Goal: Information Seeking & Learning: Learn about a topic

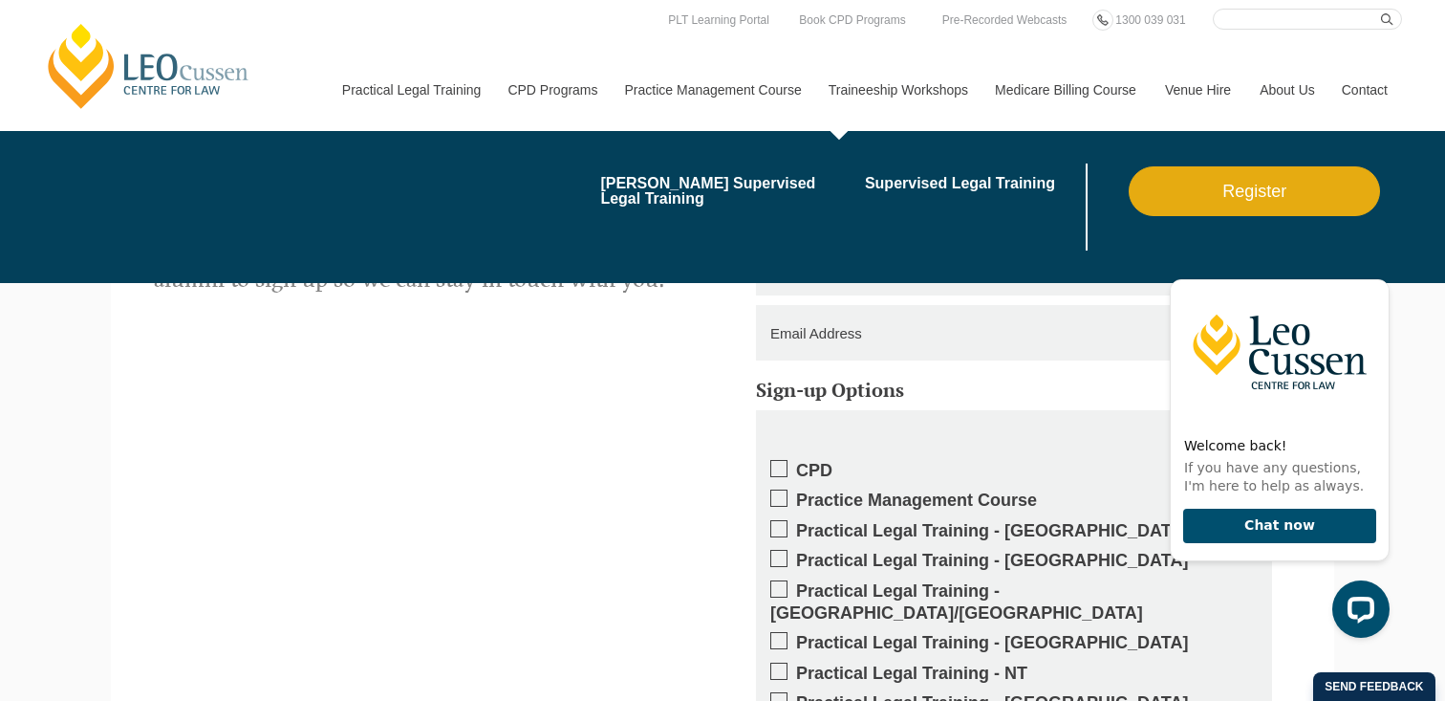
scroll to position [2763, 0]
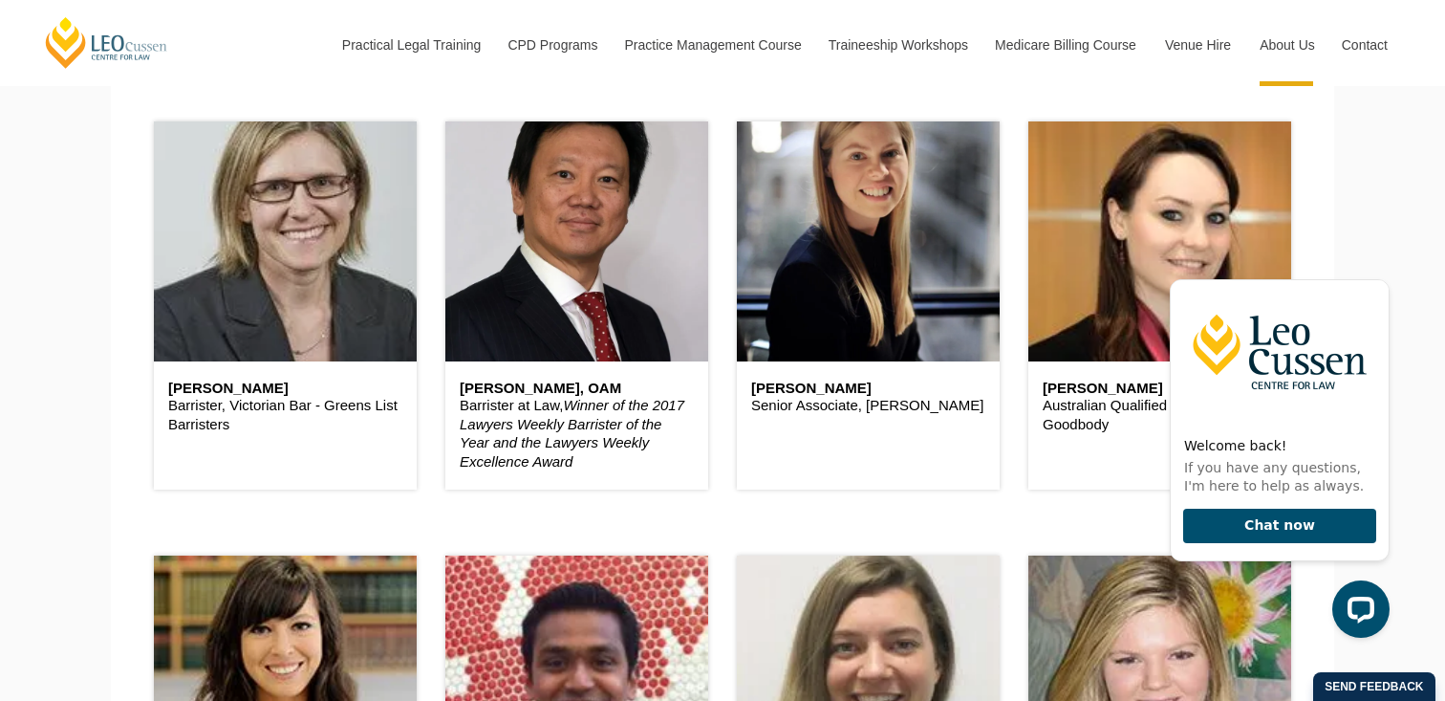
scroll to position [1258, 0]
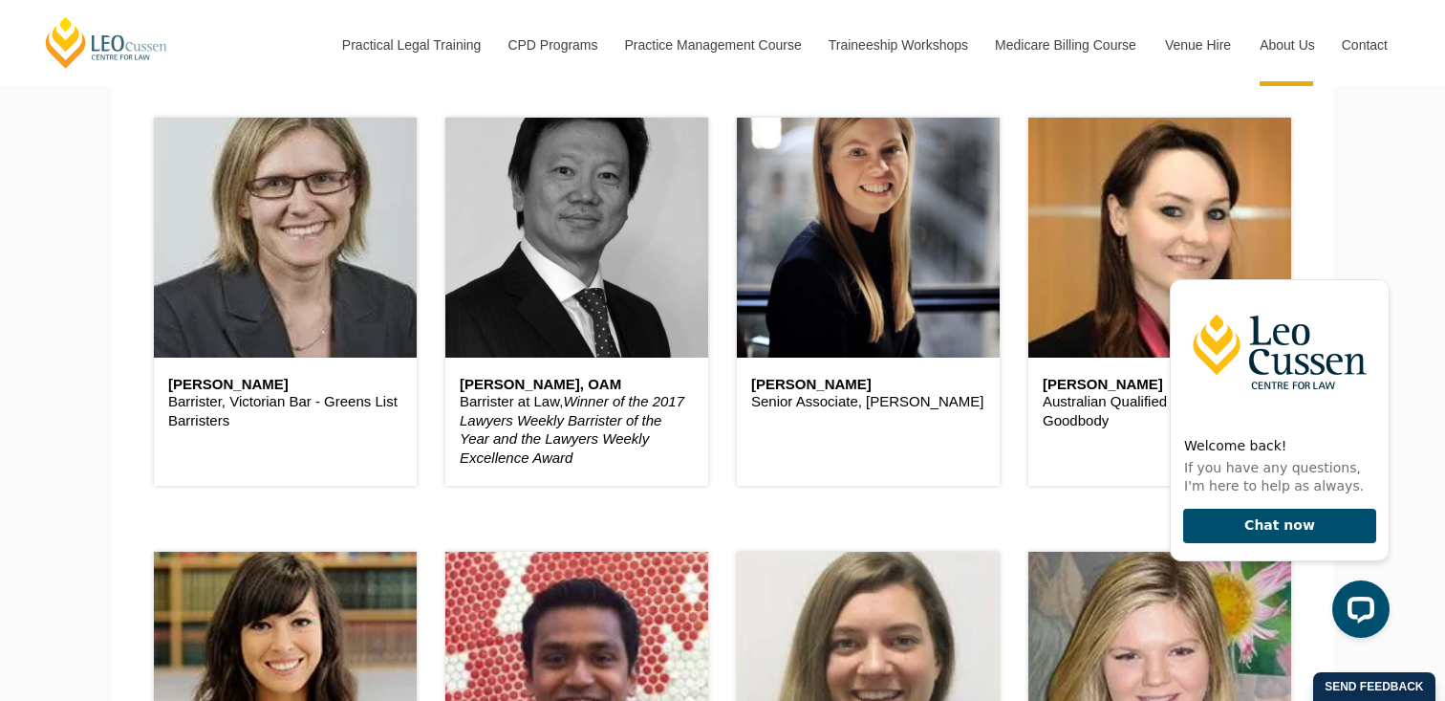
click at [656, 316] on header at bounding box center [576, 237] width 263 height 239
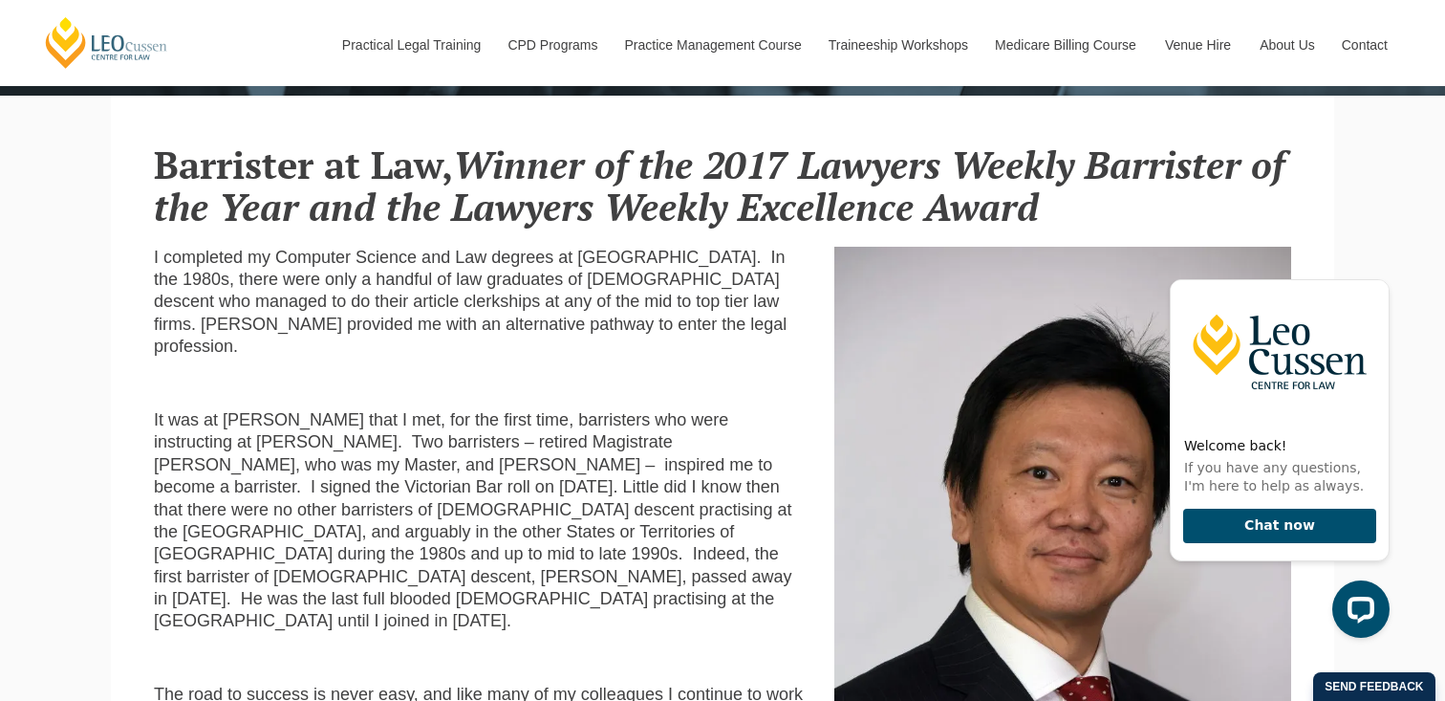
scroll to position [462, 0]
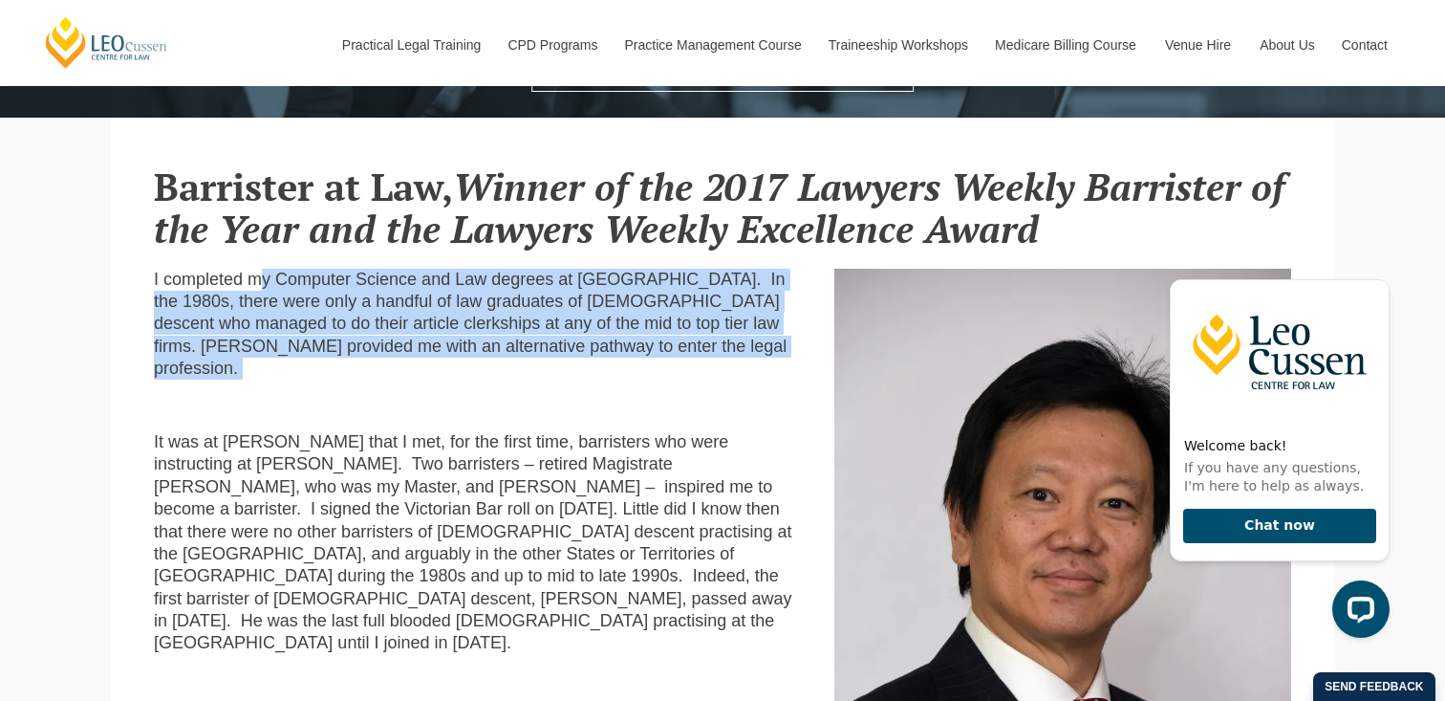
drag, startPoint x: 252, startPoint y: 272, endPoint x: 517, endPoint y: 363, distance: 279.9
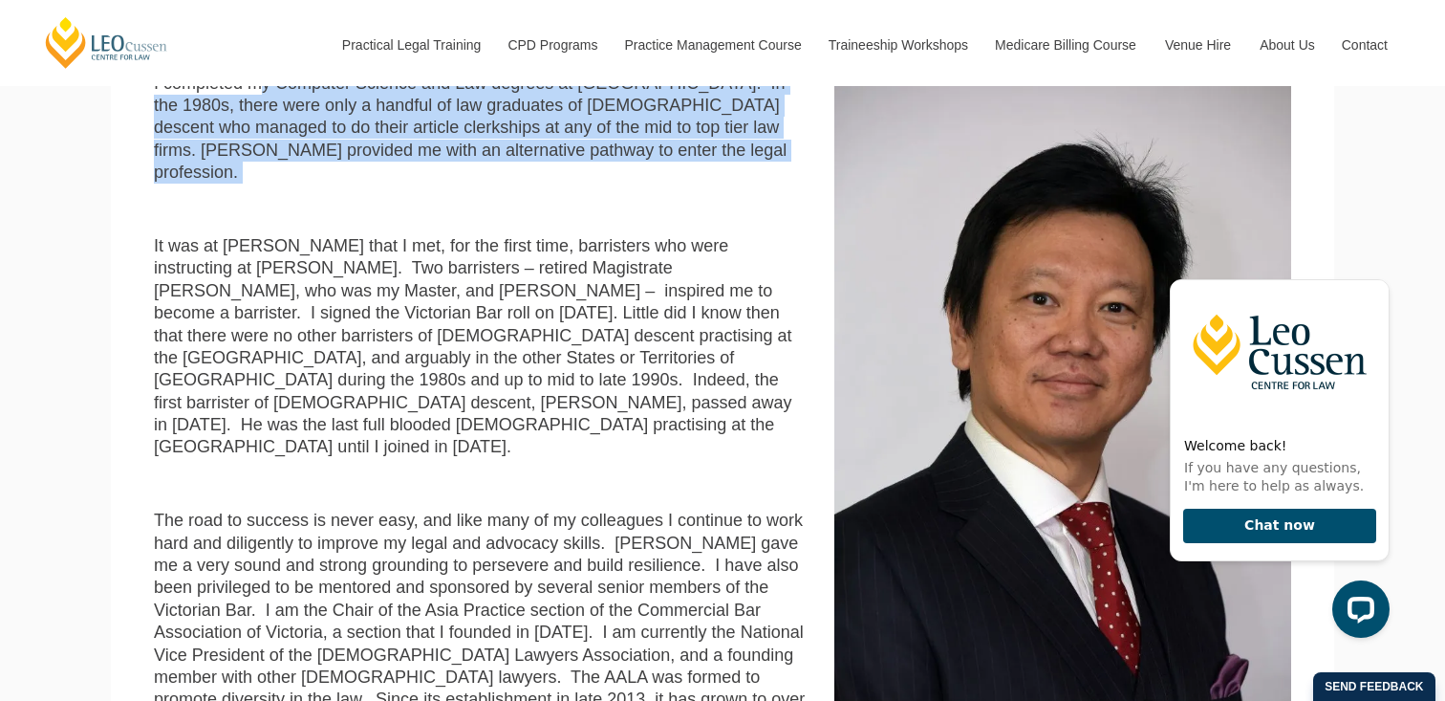
scroll to position [661, 0]
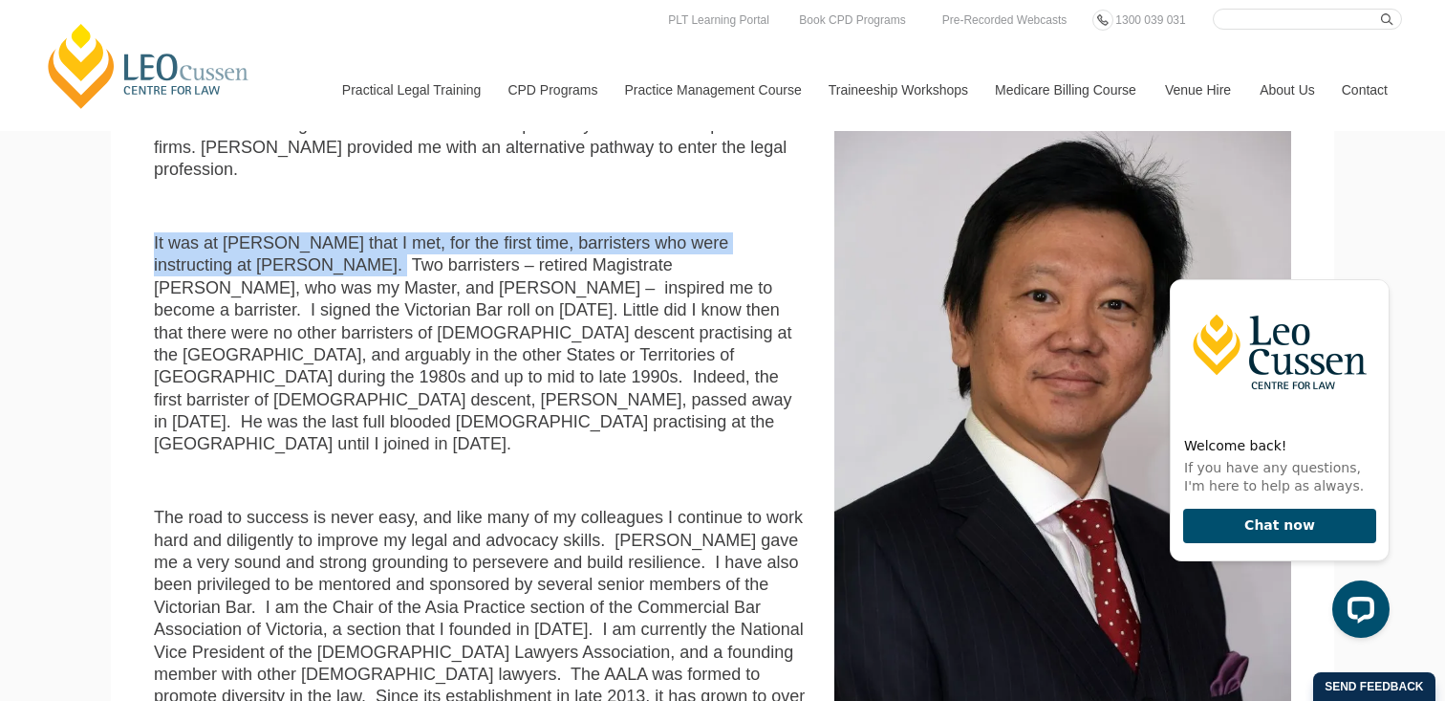
drag, startPoint x: 145, startPoint y: 226, endPoint x: 262, endPoint y: 234, distance: 116.9
click at [262, 234] on div "I completed my Computer Science and Law degrees at Monash University. In the 19…" at bounding box center [480, 522] width 681 height 905
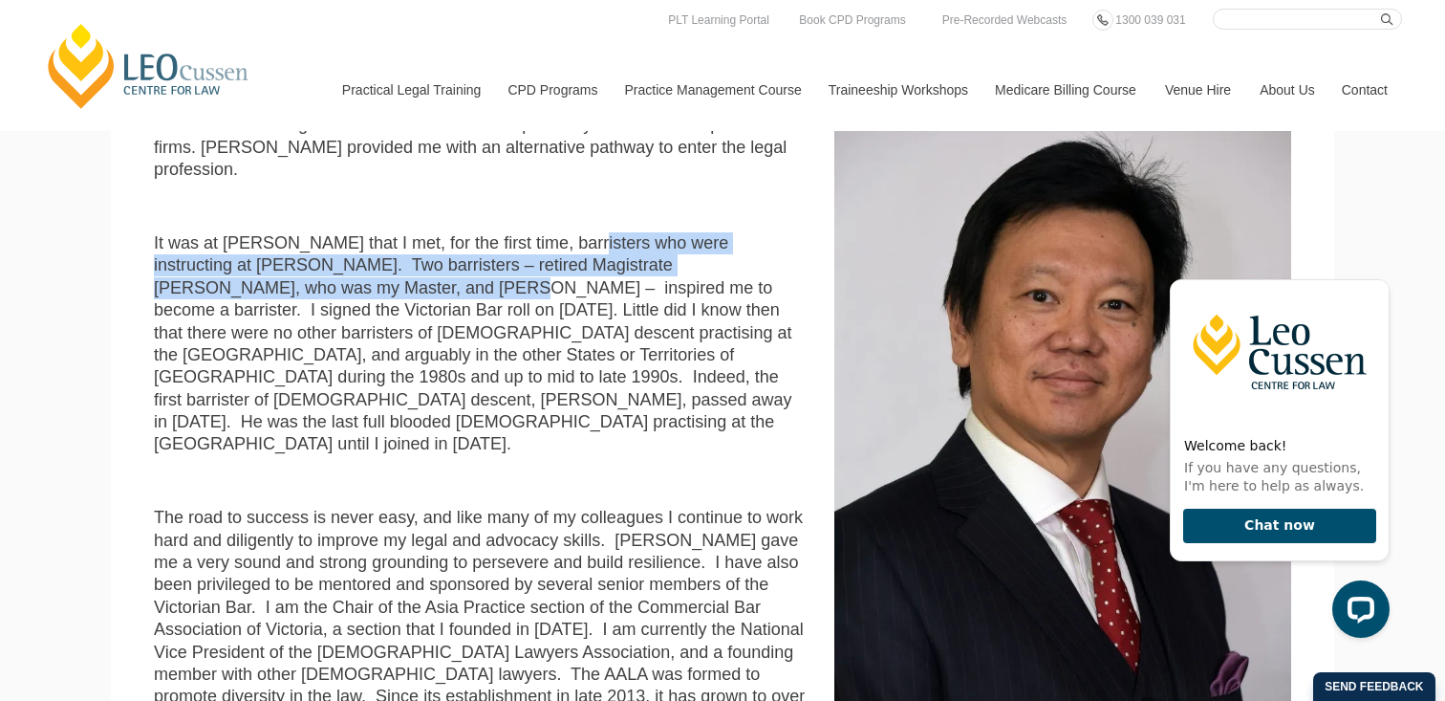
drag, startPoint x: 550, startPoint y: 223, endPoint x: 207, endPoint y: 271, distance: 345.5
click at [207, 271] on p "It was at Leo Cussen that I met, for the first time, barristers who were instru…" at bounding box center [480, 344] width 652 height 224
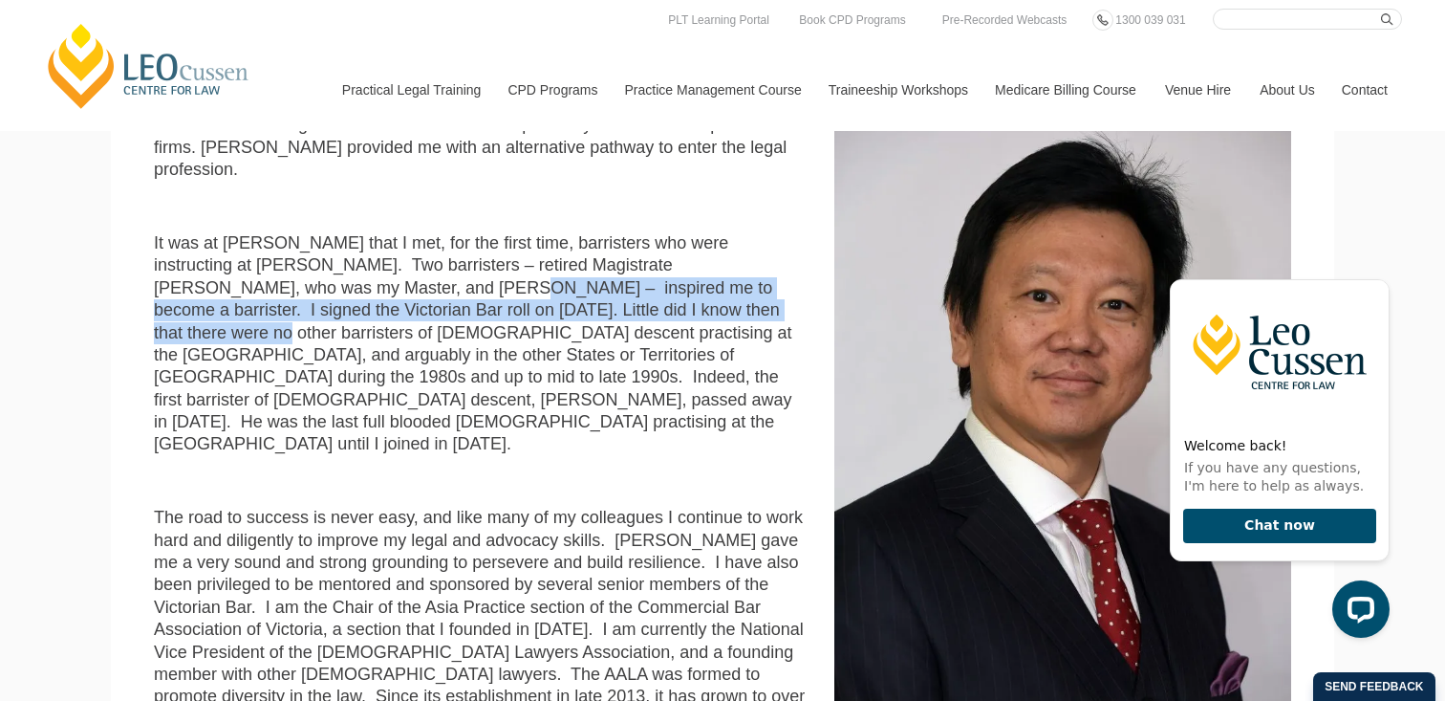
drag, startPoint x: 207, startPoint y: 271, endPoint x: 467, endPoint y: 281, distance: 260.2
click at [468, 281] on p "It was at Leo Cussen that I met, for the first time, barristers who were instru…" at bounding box center [480, 344] width 652 height 224
click at [472, 275] on p "It was at Leo Cussen that I met, for the first time, barristers who were instru…" at bounding box center [480, 344] width 652 height 224
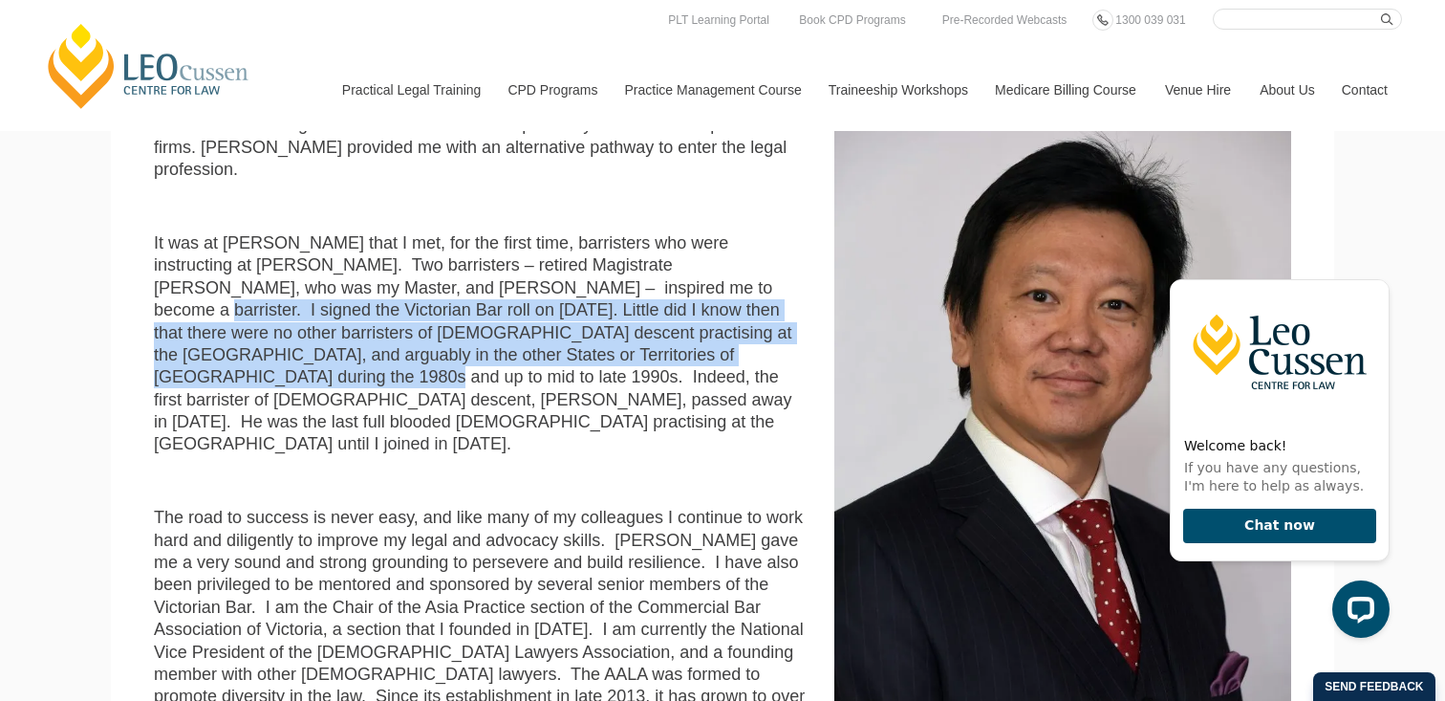
drag, startPoint x: 464, startPoint y: 270, endPoint x: 408, endPoint y: 335, distance: 85.4
click at [408, 335] on p "It was at Leo Cussen that I met, for the first time, barristers who were instru…" at bounding box center [480, 344] width 652 height 224
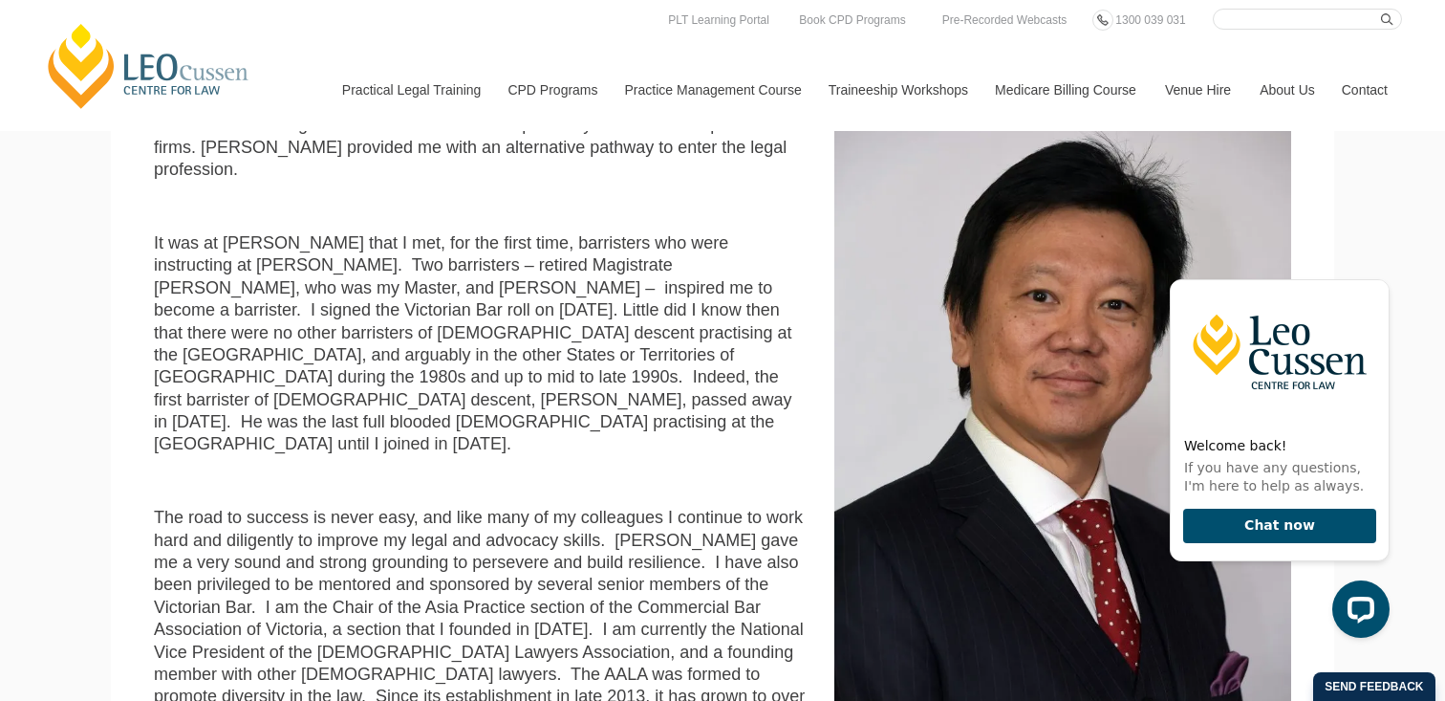
click at [418, 335] on p "It was at Leo Cussen that I met, for the first time, barristers who were instru…" at bounding box center [480, 344] width 652 height 224
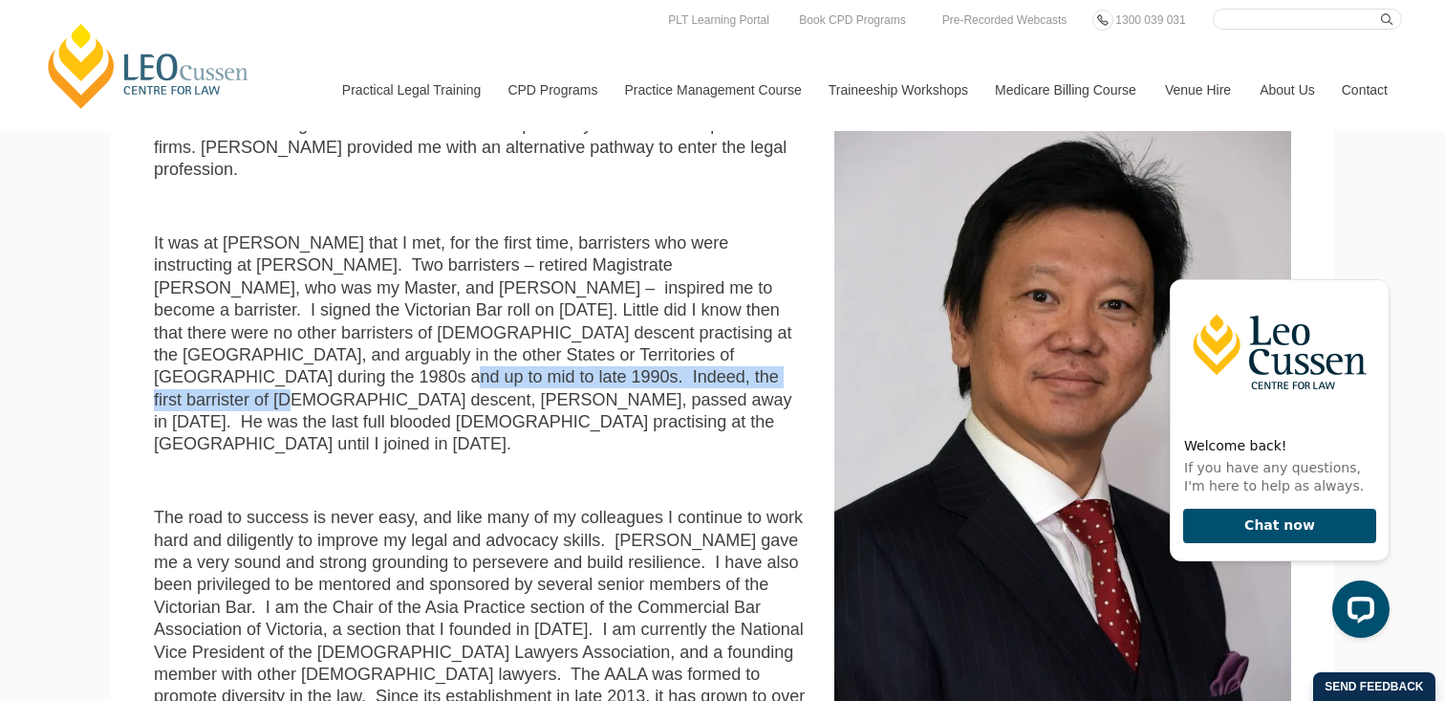
drag, startPoint x: 418, startPoint y: 335, endPoint x: 194, endPoint y: 357, distance: 224.8
click at [194, 357] on p "It was at Leo Cussen that I met, for the first time, barristers who were instru…" at bounding box center [480, 344] width 652 height 224
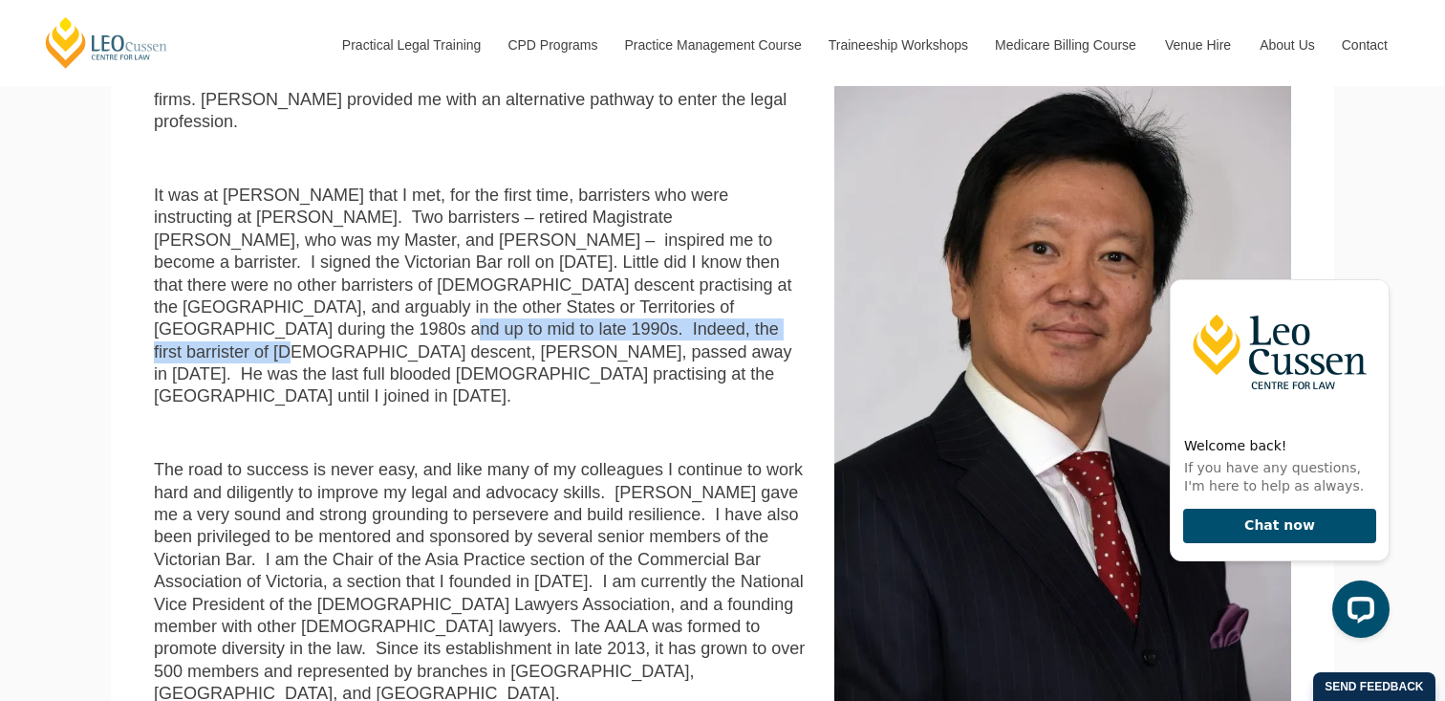
scroll to position [683, 0]
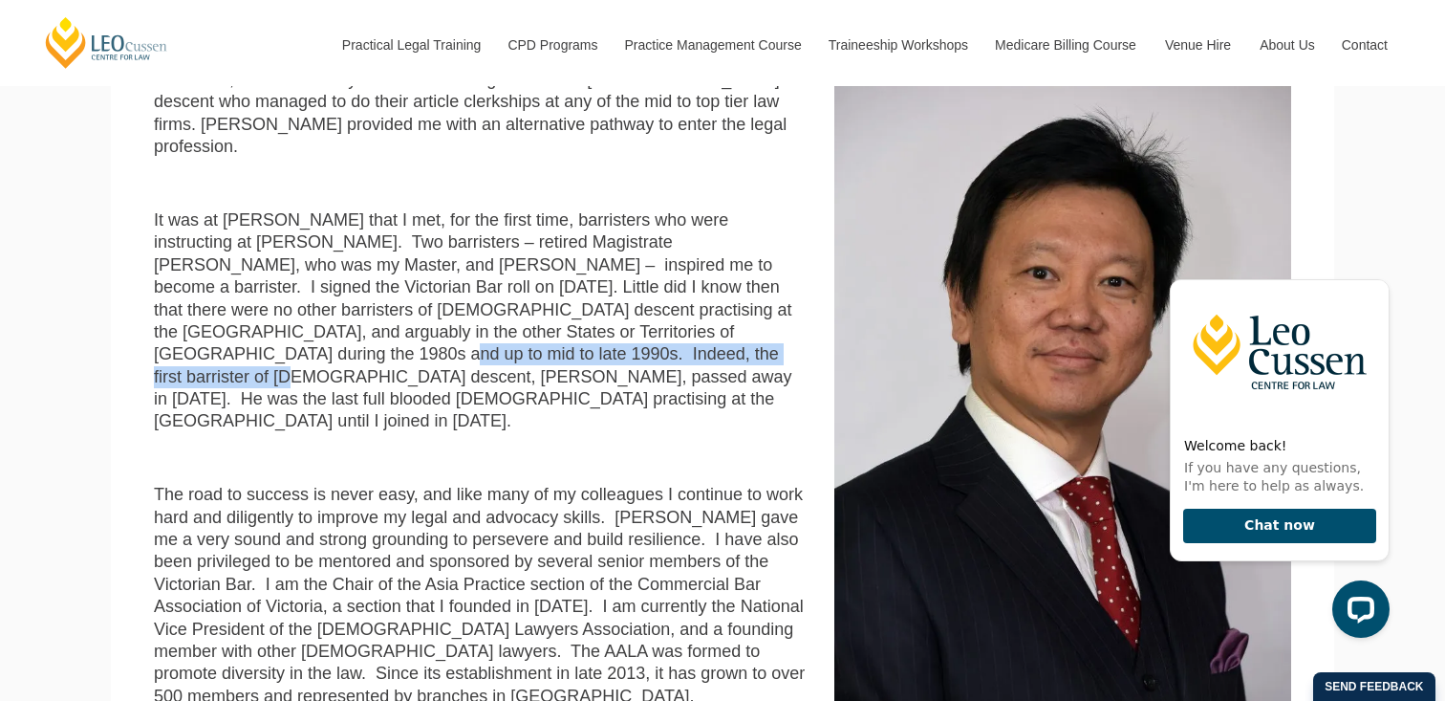
click at [747, 319] on p "It was at Leo Cussen that I met, for the first time, barristers who were instru…" at bounding box center [480, 321] width 652 height 224
drag, startPoint x: 749, startPoint y: 305, endPoint x: 202, endPoint y: 329, distance: 548.2
click at [202, 329] on p "It was at Leo Cussen that I met, for the first time, barristers who were instru…" at bounding box center [480, 321] width 652 height 224
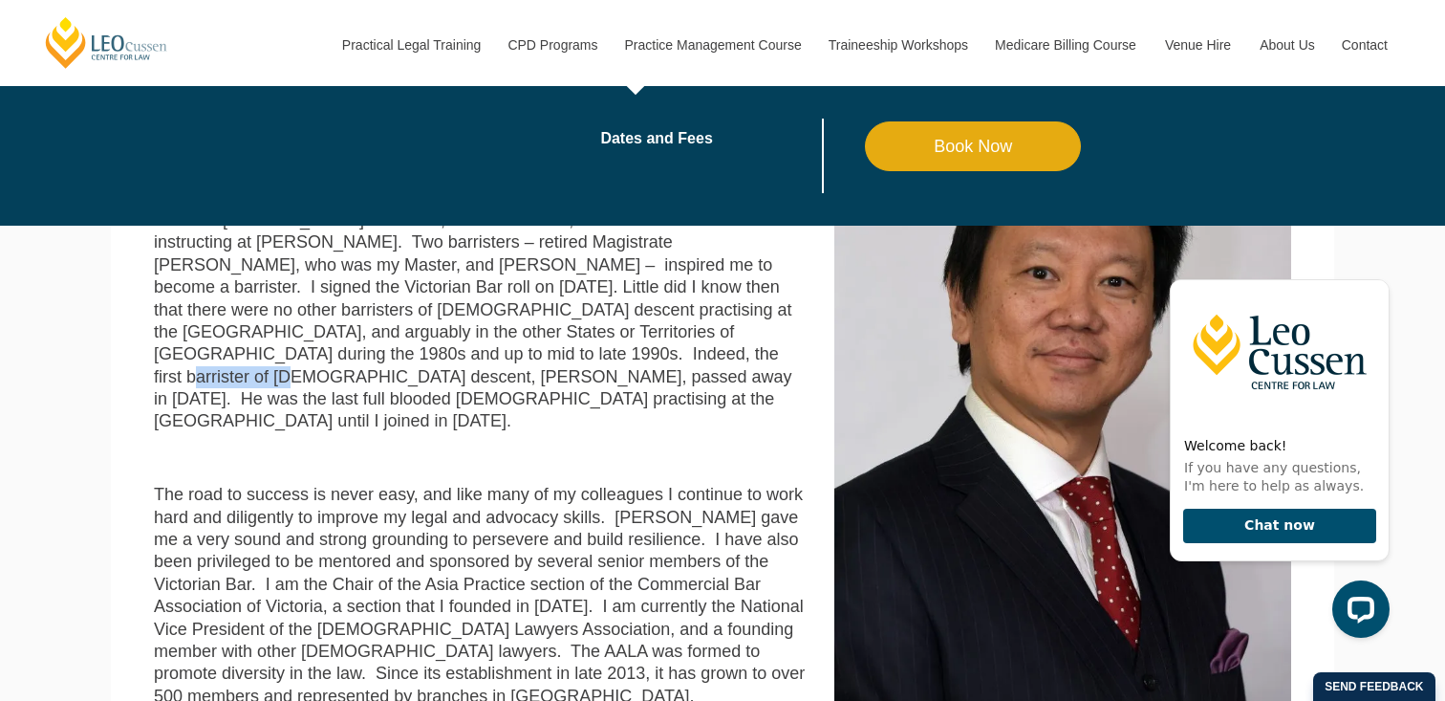
copy p "William Ah Ket"
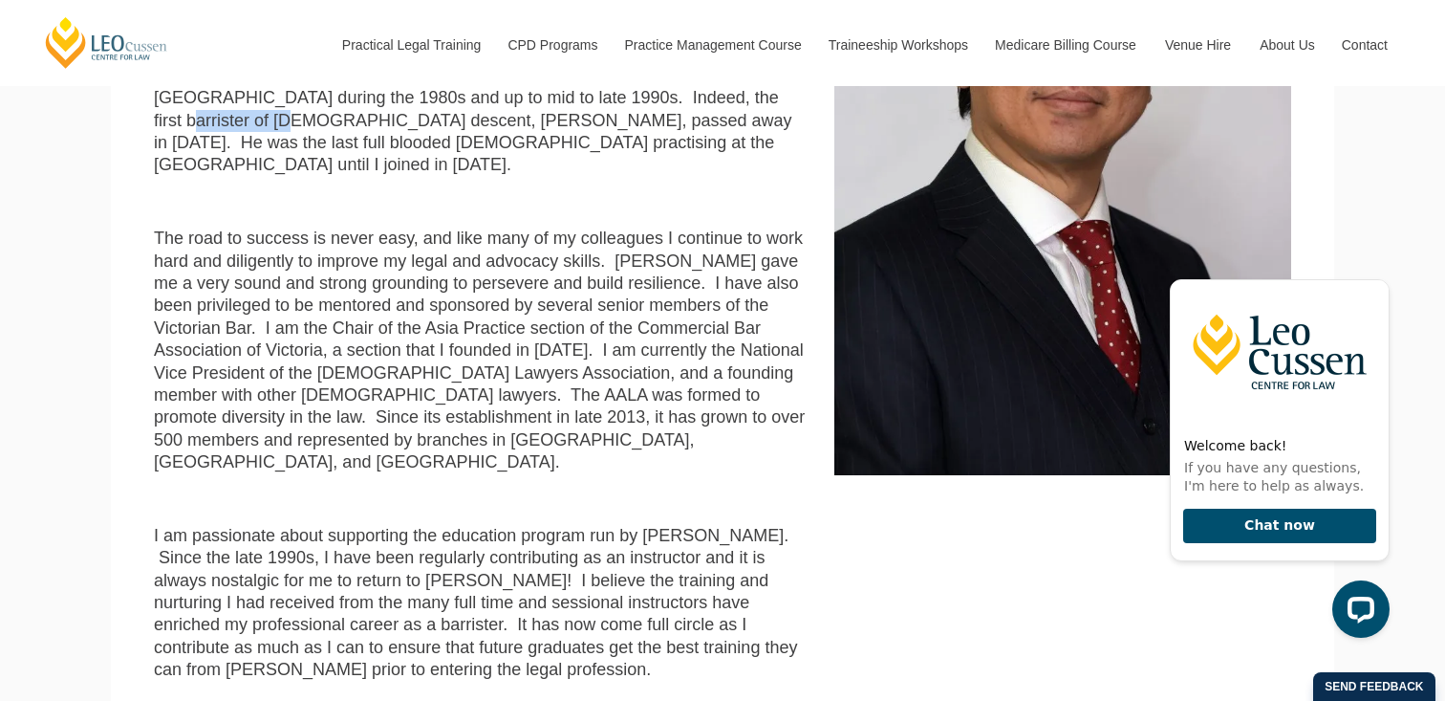
scroll to position [947, 0]
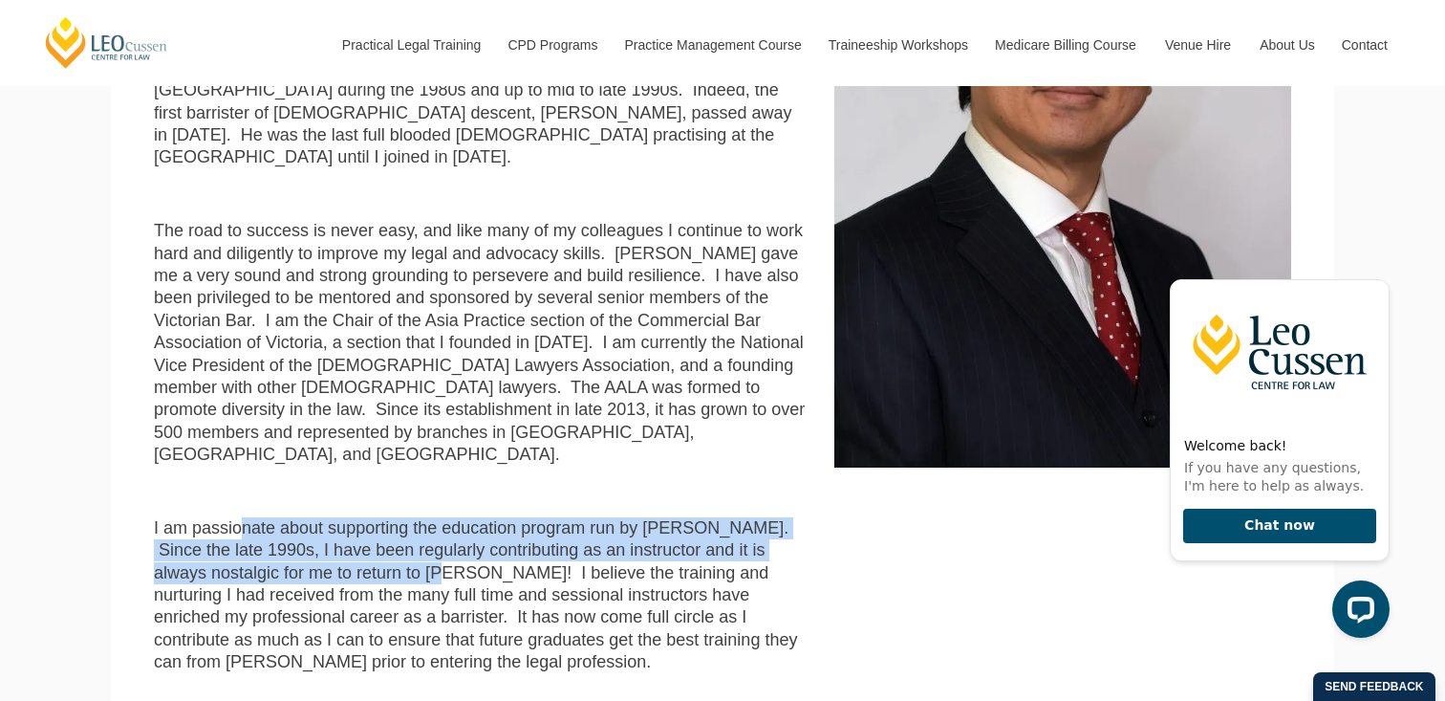
drag, startPoint x: 237, startPoint y: 425, endPoint x: 306, endPoint y: 470, distance: 82.2
click at [306, 517] on p "I am passionate about supporting the education program run by Leo Cussen. Since…" at bounding box center [480, 595] width 652 height 157
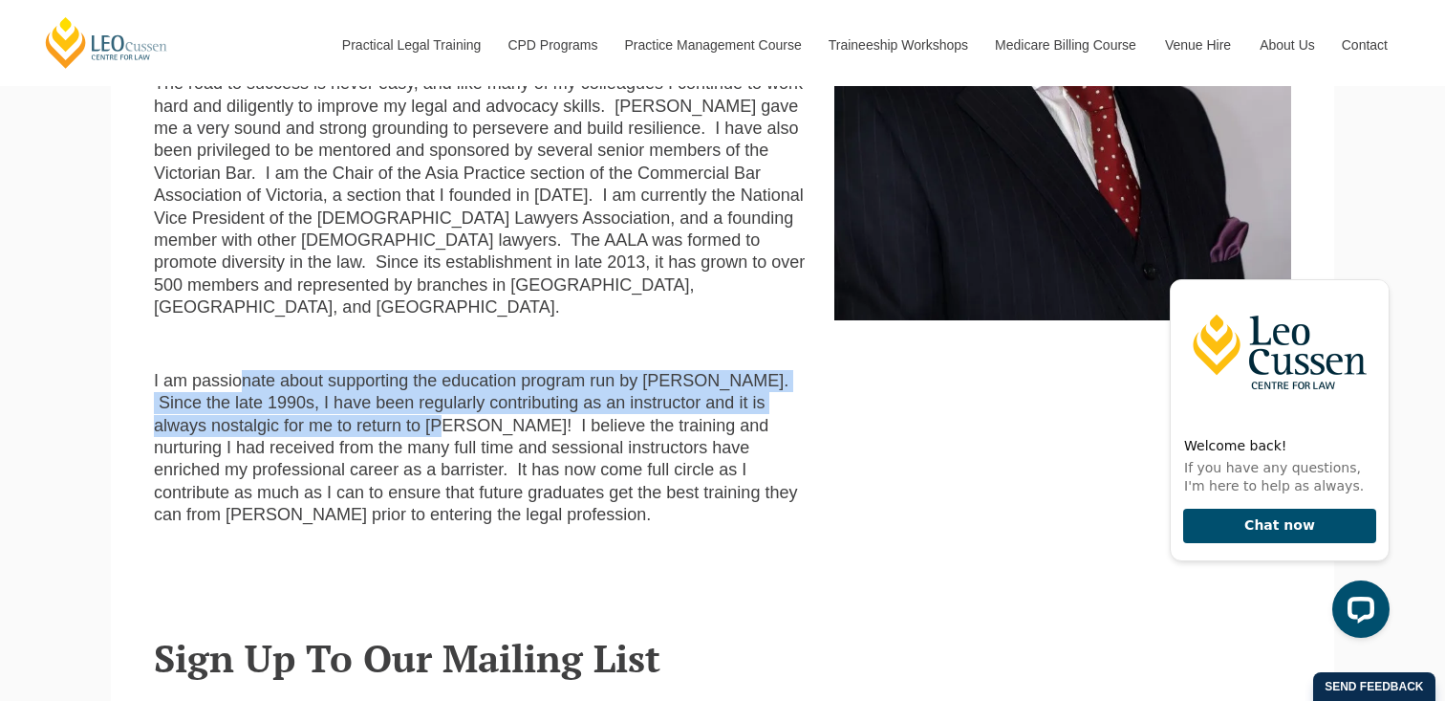
scroll to position [1105, 0]
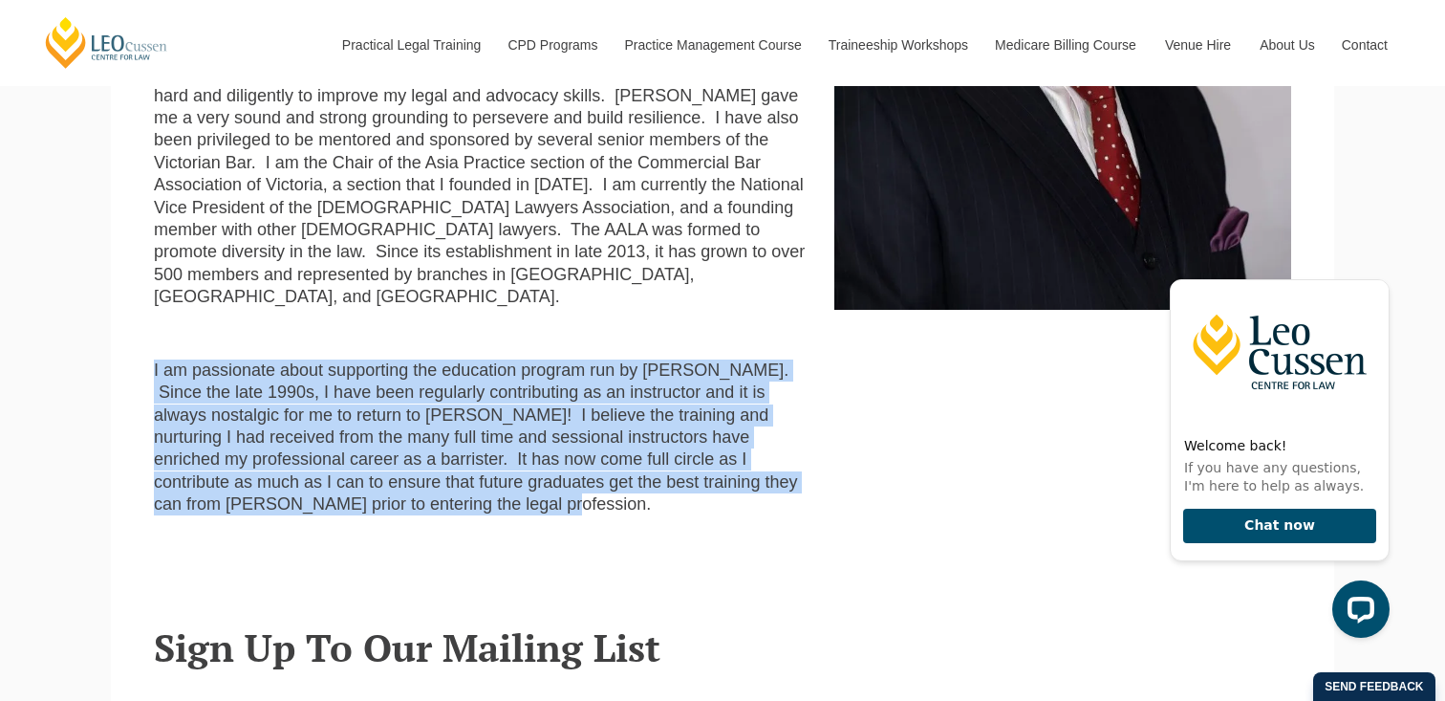
drag, startPoint x: 338, startPoint y: 440, endPoint x: 122, endPoint y: 267, distance: 276.8
click at [121, 267] on section "Barrister at Law, Winner of the 2017 Lawyers Weekly Barrister of the Year and t…" at bounding box center [723, 26] width 1224 height 1104
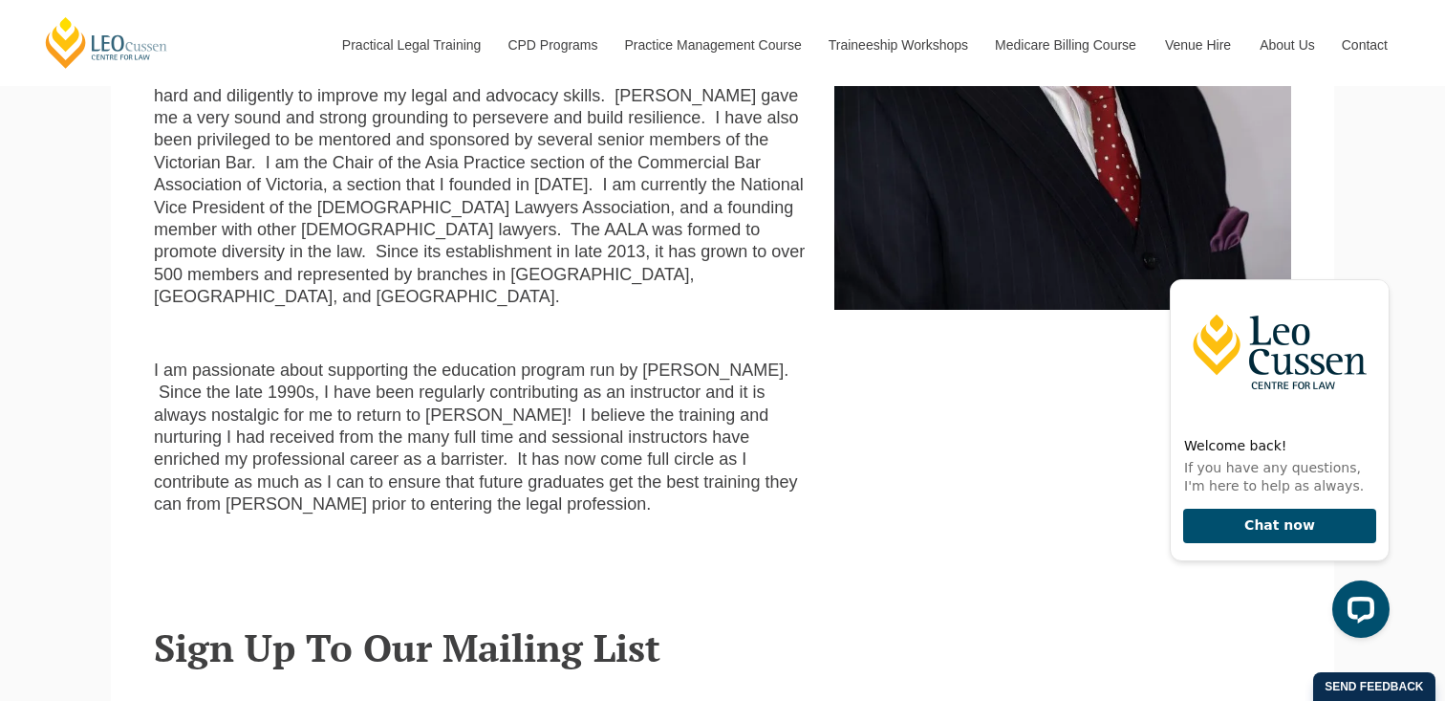
click at [139, 261] on section "Barrister at Law, Winner of the 2017 Lawyers Weekly Barrister of the Year and t…" at bounding box center [723, 26] width 1224 height 1104
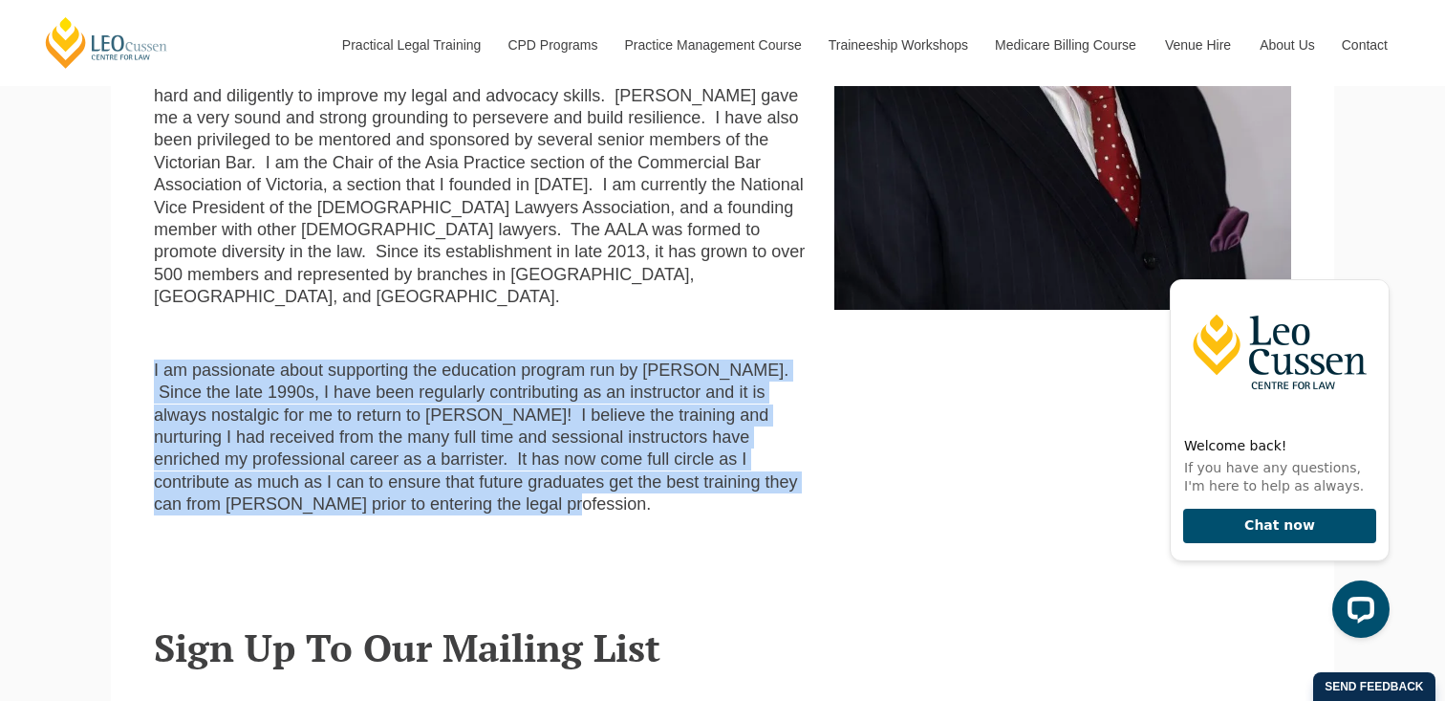
drag, startPoint x: 139, startPoint y: 258, endPoint x: 174, endPoint y: 385, distance: 132.0
click at [174, 385] on section "Barrister at Law, Winner of the 2017 Lawyers Weekly Barrister of the Year and t…" at bounding box center [723, 26] width 1224 height 1104
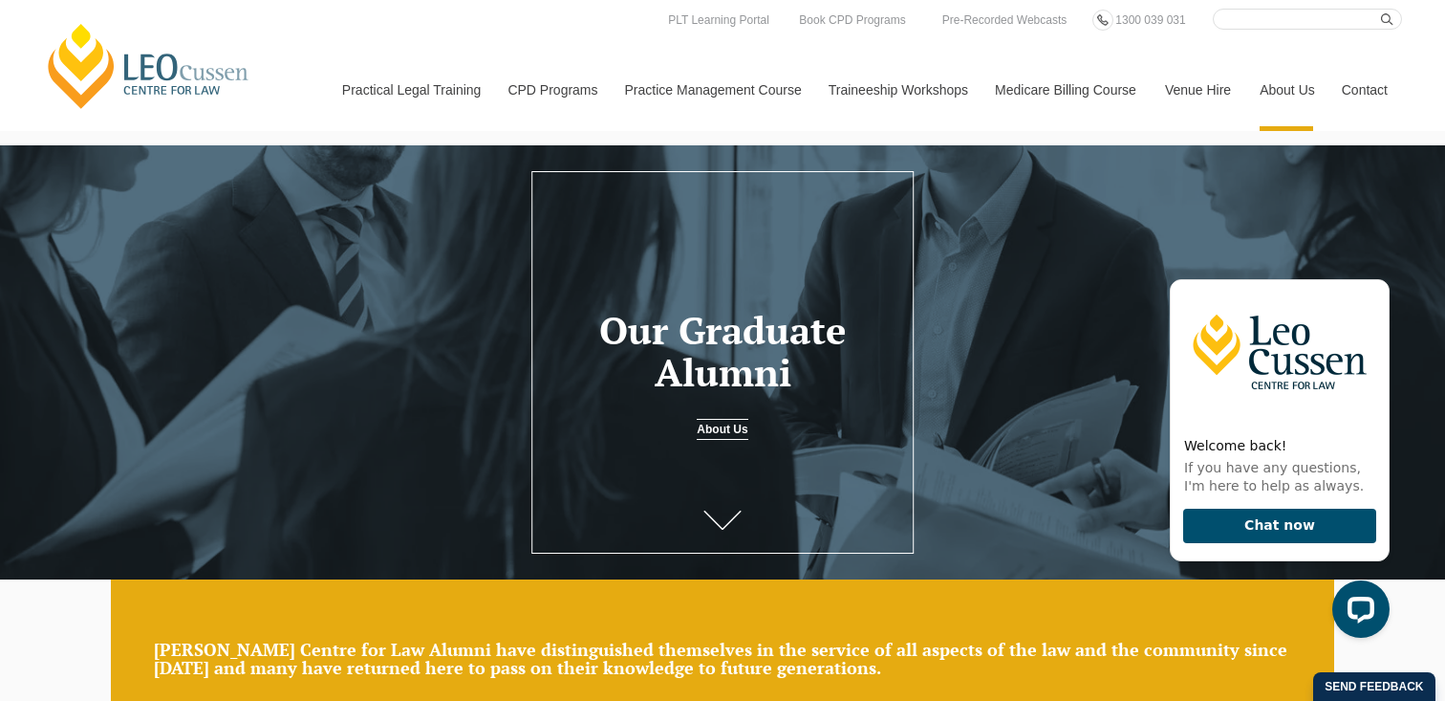
click at [112, 85] on link "[PERSON_NAME] Centre for Law" at bounding box center [148, 66] width 211 height 90
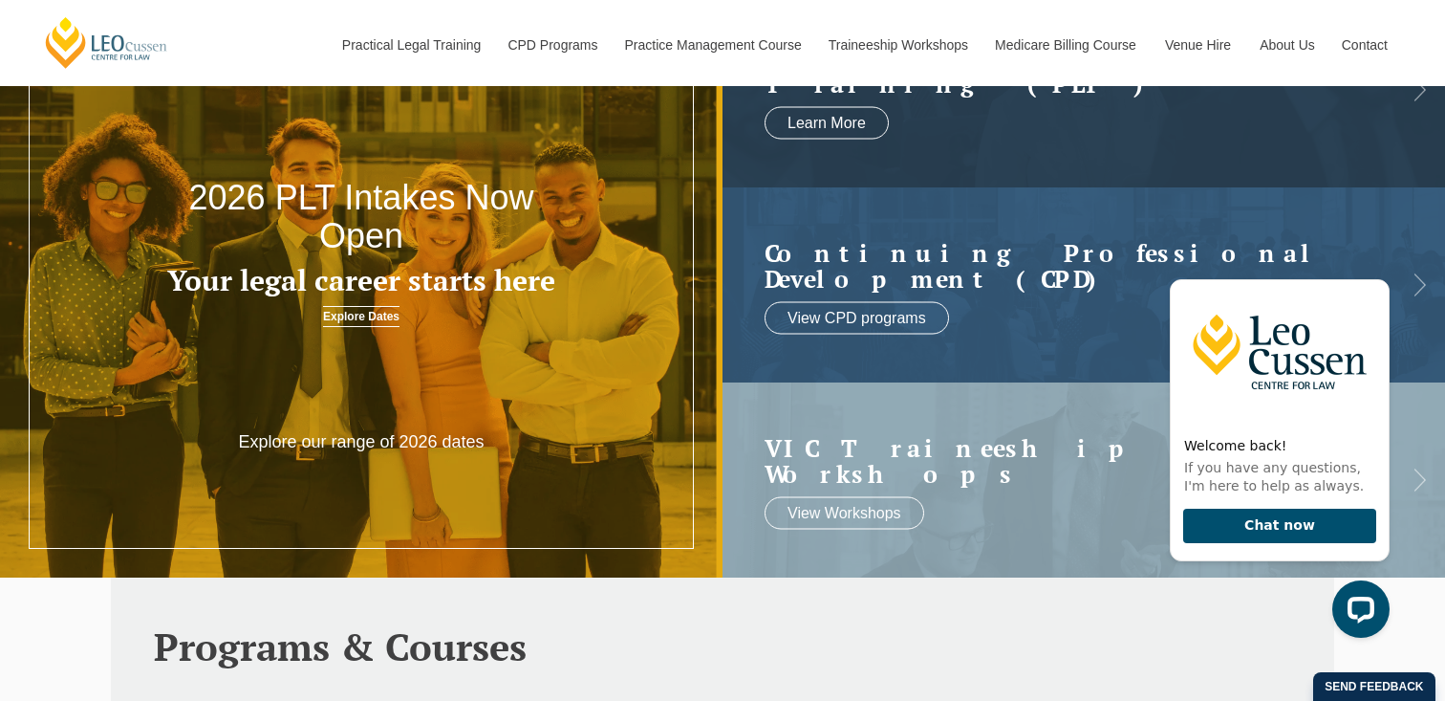
scroll to position [144, 0]
